Goal: Task Accomplishment & Management: Complete application form

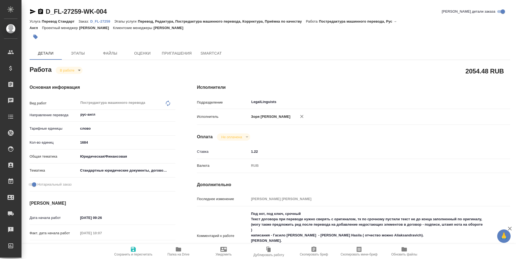
type textarea "x"
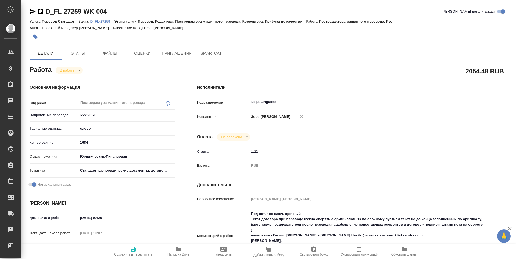
type textarea "x"
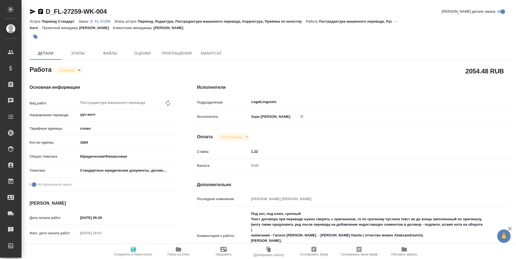
type textarea "x"
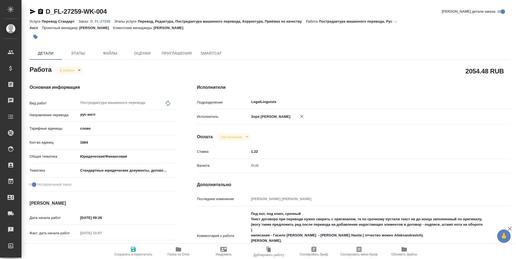
scroll to position [207, 0]
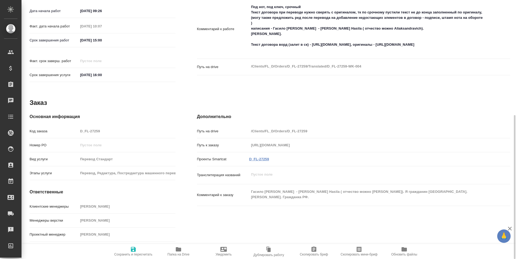
click at [260, 161] on link "D_FL-27259" at bounding box center [259, 159] width 20 height 4
type textarea "x"
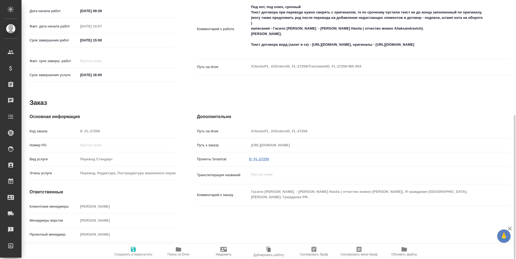
type textarea "x"
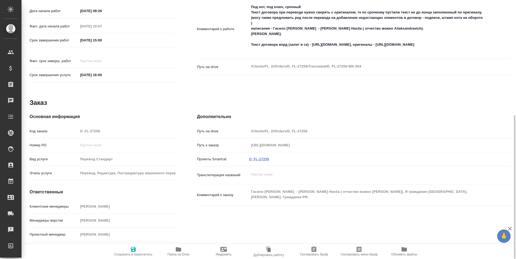
type textarea "x"
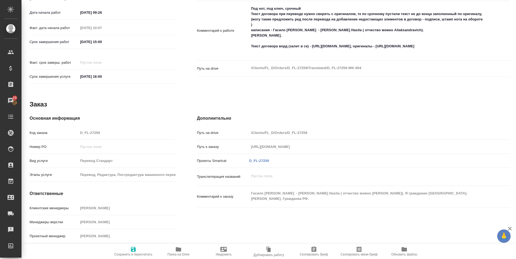
scroll to position [0, 0]
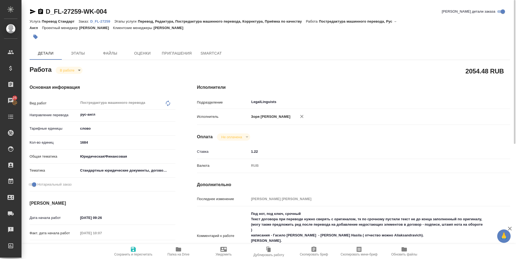
click at [31, 8] on icon "button" at bounding box center [33, 11] width 6 height 6
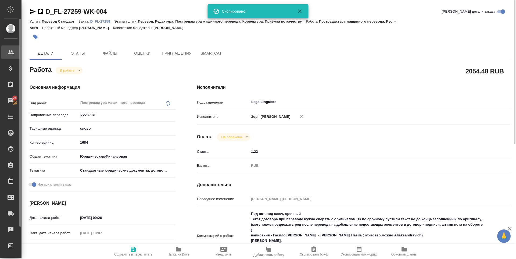
type textarea "x"
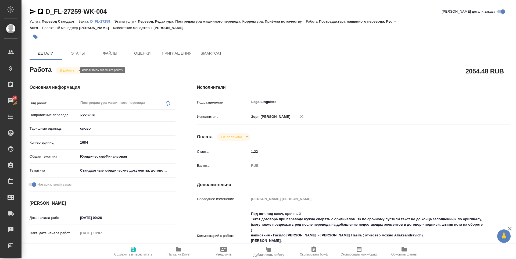
click at [73, 69] on body "🙏 .cls-1 fill:#fff; AWATERA Zoria Tatiana Клиенты Спецификации Заказы 25 Чаты T…" at bounding box center [258, 129] width 516 height 259
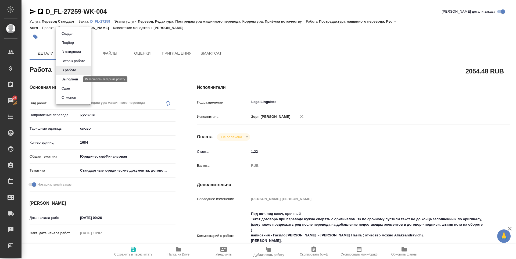
click at [70, 77] on button "Выполнен" at bounding box center [70, 79] width 20 height 6
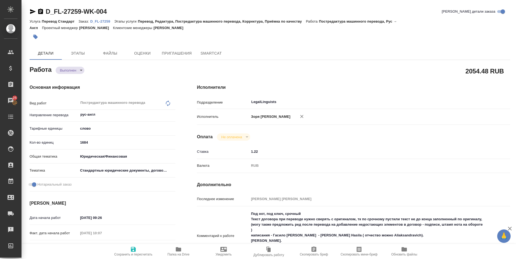
type textarea "x"
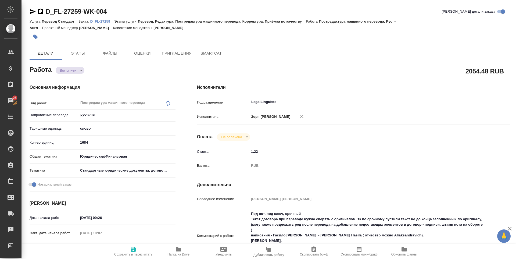
type textarea "x"
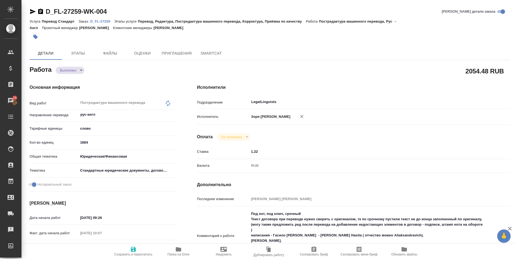
type textarea "x"
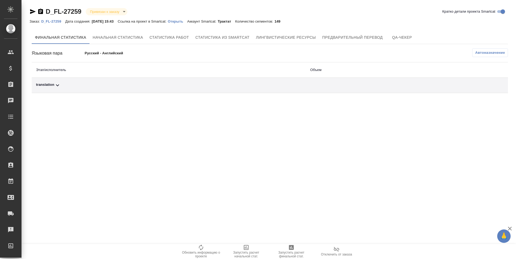
click at [294, 252] on span "Запустить расчет финальной стат." at bounding box center [291, 254] width 39 height 8
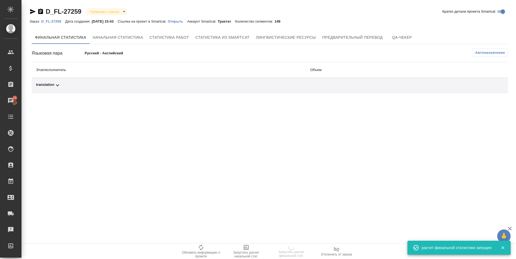
click at [45, 85] on div "translation" at bounding box center [168, 85] width 265 height 6
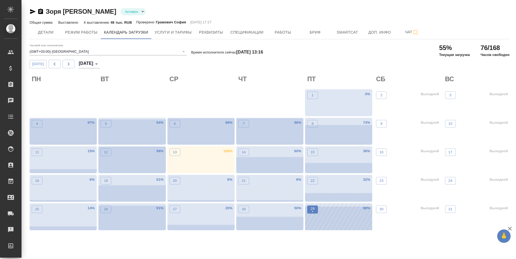
click at [308, 210] on button "29 •" at bounding box center [312, 209] width 11 height 8
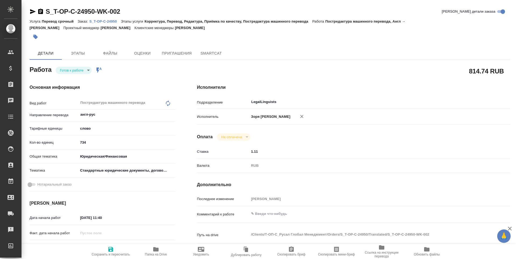
type textarea "x"
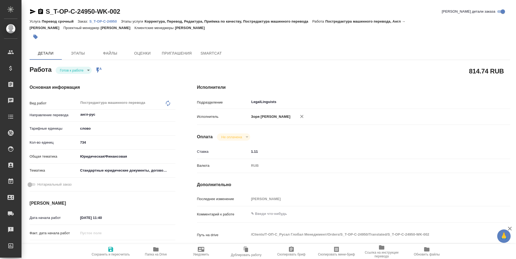
type textarea "x"
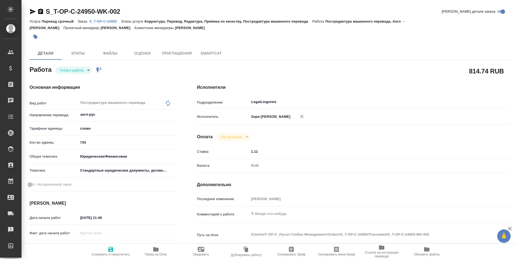
click at [75, 63] on div "Работа Готов к работе readyForWork Работа включена в последовательность" at bounding box center [102, 70] width 167 height 35
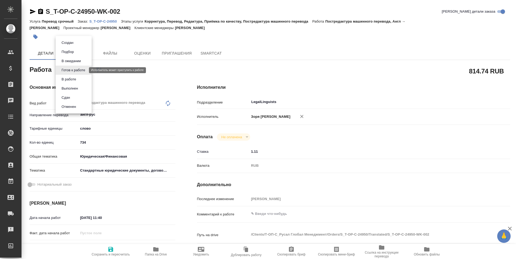
click at [75, 69] on body "🙏 .cls-1 fill:#fff; AWATERA Zoria Tatiana Клиенты Спецификации Заказы Чаты Todo…" at bounding box center [258, 129] width 516 height 259
type textarea "x"
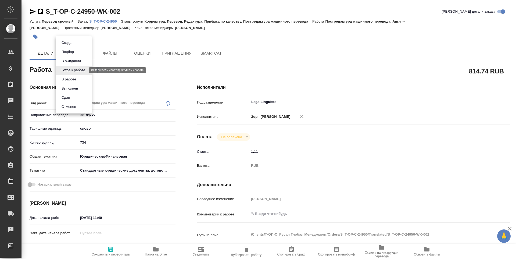
type textarea "x"
click at [75, 75] on li "В работе" at bounding box center [74, 79] width 36 height 9
type textarea "x"
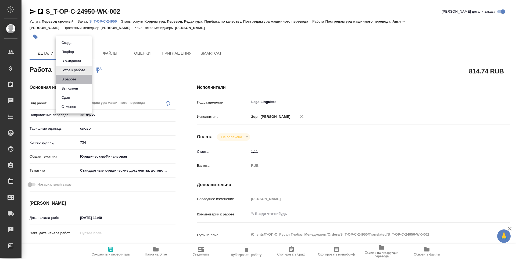
type textarea "x"
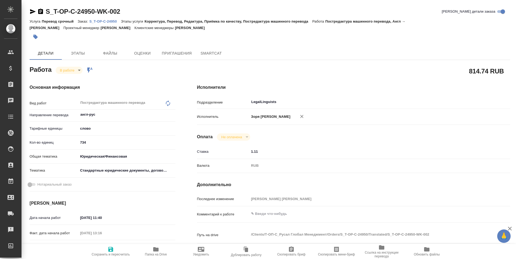
type textarea "x"
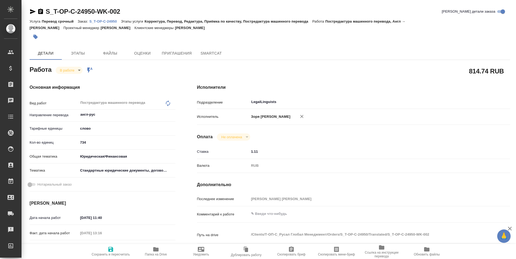
type textarea "x"
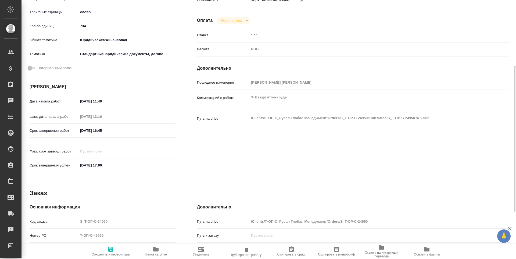
type textarea "x"
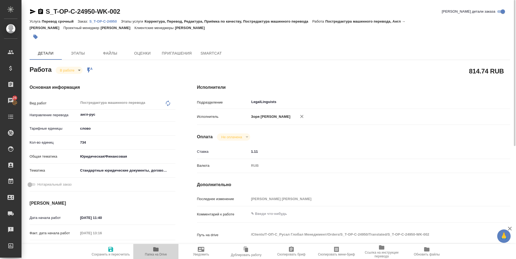
click at [162, 253] on span "Папка на Drive" at bounding box center [156, 254] width 22 height 4
click at [31, 12] on icon "button" at bounding box center [33, 11] width 6 height 5
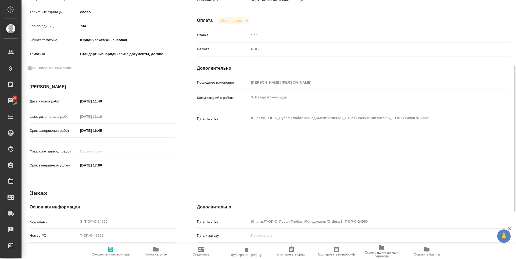
scroll to position [212, 0]
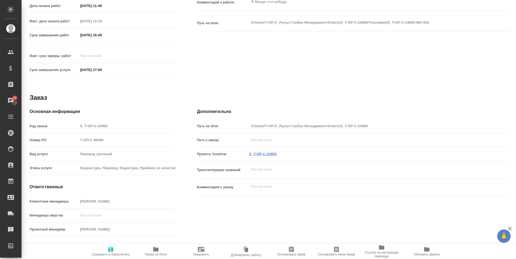
click at [265, 152] on link "S_T-OP-C-24950" at bounding box center [262, 154] width 27 height 4
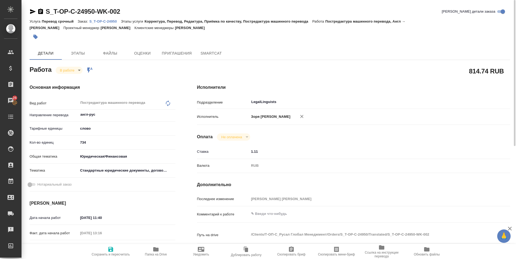
click at [70, 75] on div "Основная информация Вид работ Постредактура машинного перевода x ​ Направление …" at bounding box center [102, 187] width 167 height 229
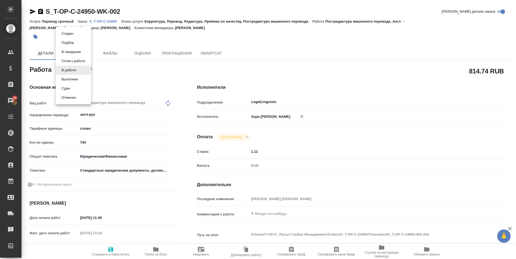
click at [70, 73] on body "🙏 .cls-1 fill:#fff; AWATERA Zoria Tatiana Клиенты Спецификации Заказы 26 Чаты T…" at bounding box center [258, 129] width 516 height 259
click at [73, 37] on button "Выполнен" at bounding box center [67, 34] width 15 height 6
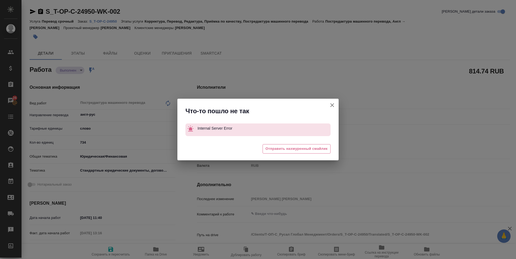
type textarea "x"
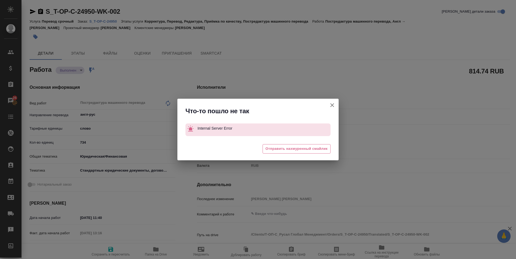
type textarea "x"
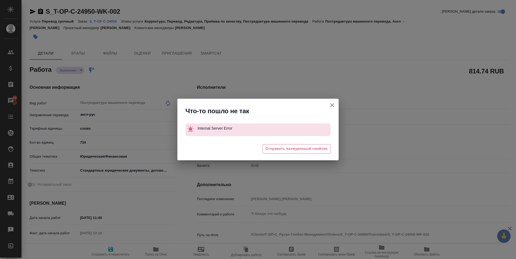
type textarea "x"
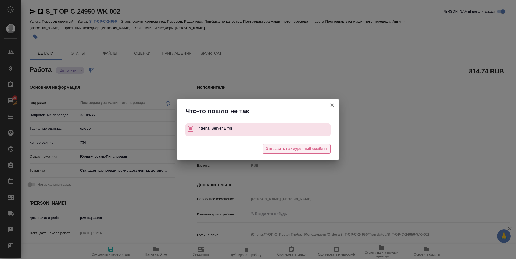
click at [270, 150] on span "Отправить нахмуренный смайлик" at bounding box center [296, 149] width 62 height 6
type textarea "x"
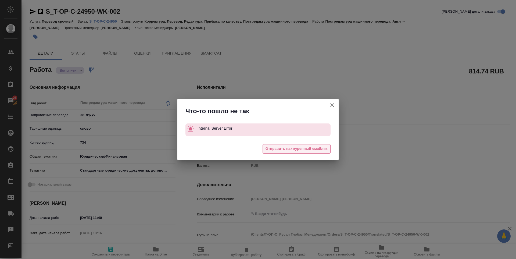
type textarea "x"
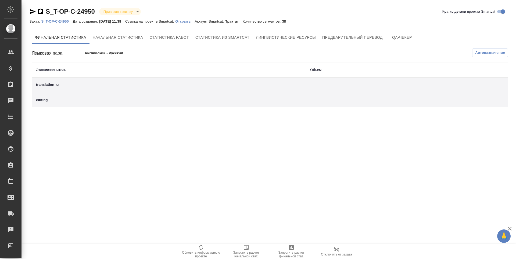
click at [289, 253] on span "Запустить расчет финальной стат." at bounding box center [291, 254] width 39 height 8
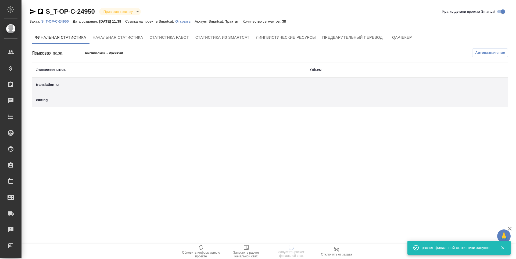
click at [47, 87] on div "translation" at bounding box center [168, 85] width 265 height 6
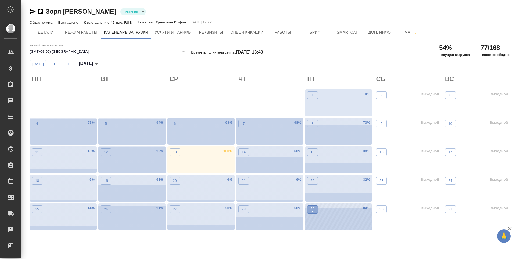
click at [309, 208] on button "29 •" at bounding box center [312, 209] width 11 height 8
